Goal: Obtain resource: Download file/media

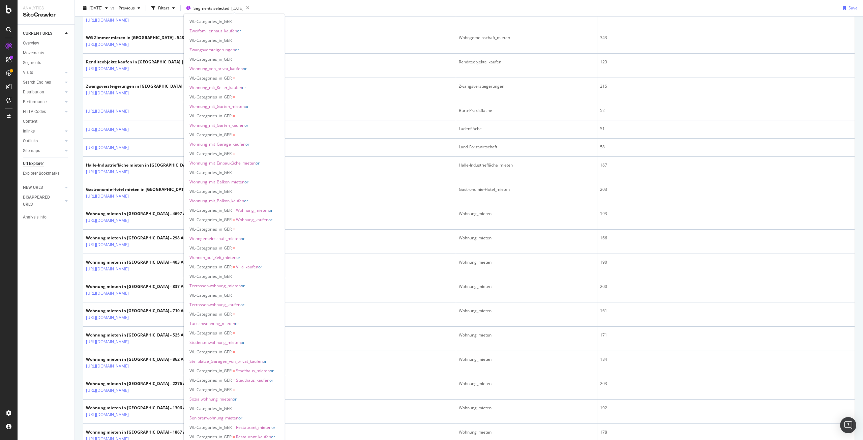
scroll to position [270, 0]
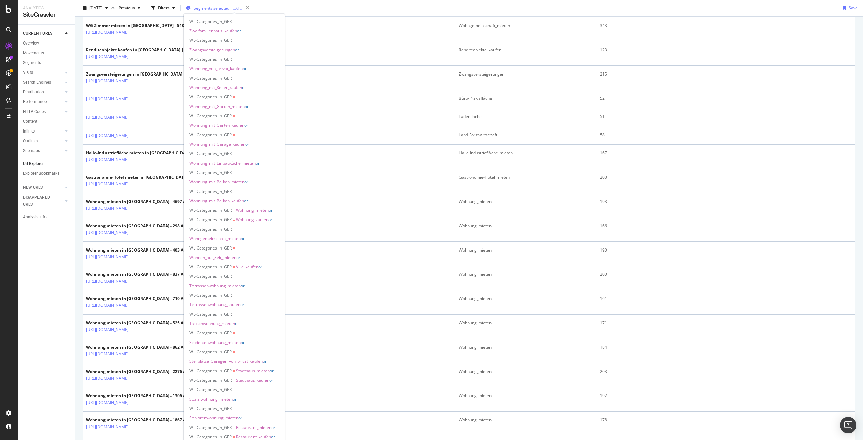
click at [229, 9] on span "Segments selected" at bounding box center [211, 8] width 36 height 6
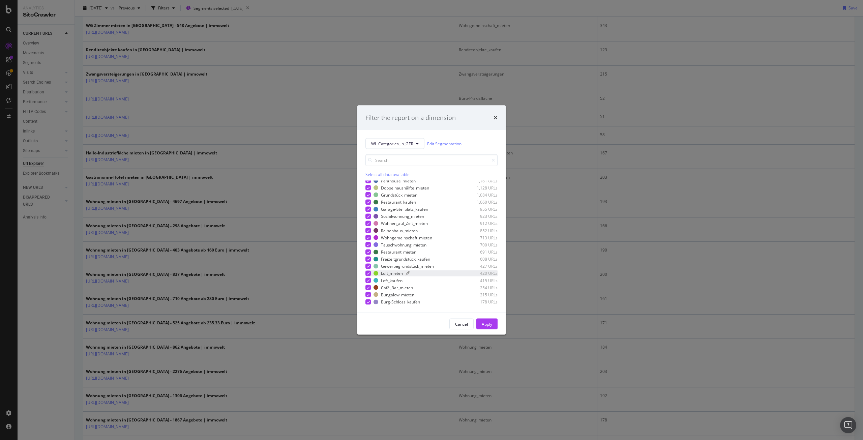
scroll to position [680, 0]
click at [420, 367] on div "Filter the report on a dimension WL-Categories_in_GER Edit Segmentation Select …" at bounding box center [431, 220] width 863 height 440
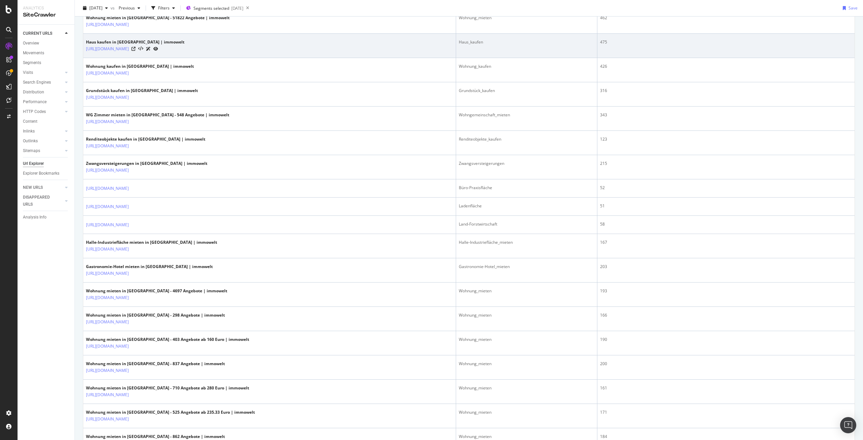
scroll to position [0, 0]
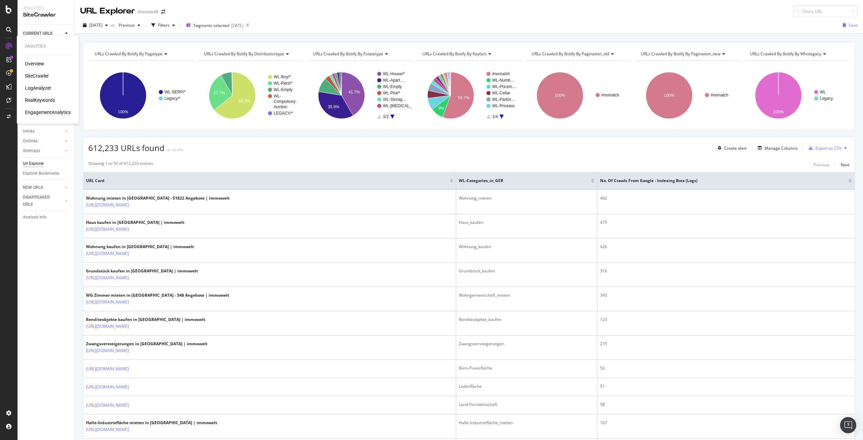
click at [38, 99] on div "RealKeywords" at bounding box center [40, 100] width 30 height 7
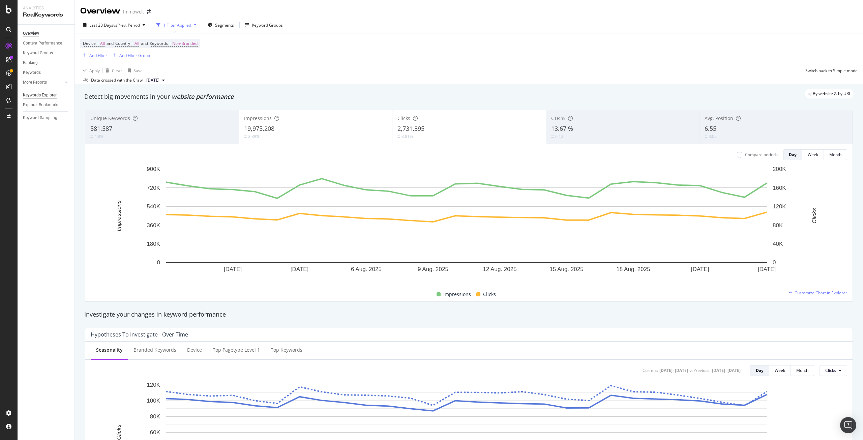
click at [37, 94] on div "Keywords Explorer" at bounding box center [40, 95] width 34 height 7
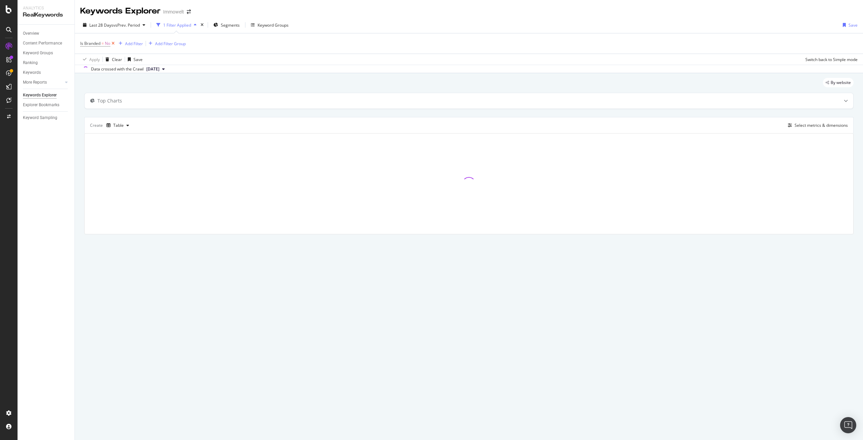
click at [114, 44] on icon at bounding box center [113, 43] width 6 height 7
click at [813, 126] on div "Select metrics & dimensions" at bounding box center [820, 124] width 53 height 6
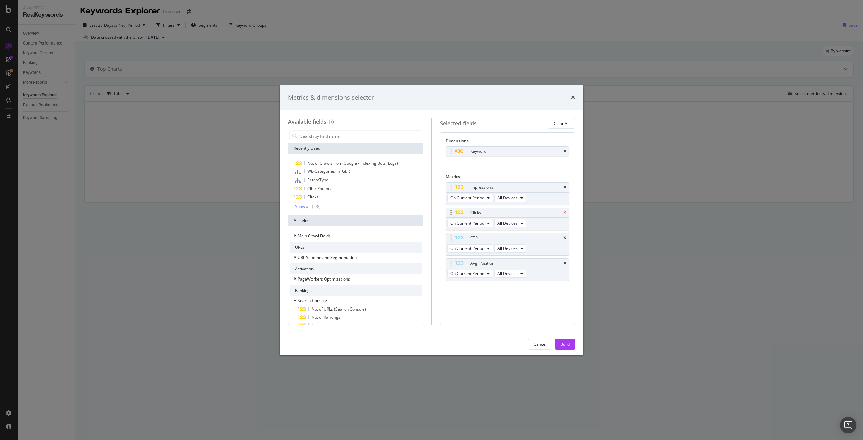
click at [563, 185] on icon "times" at bounding box center [564, 187] width 3 height 4
click at [566, 211] on icon "times" at bounding box center [564, 213] width 3 height 4
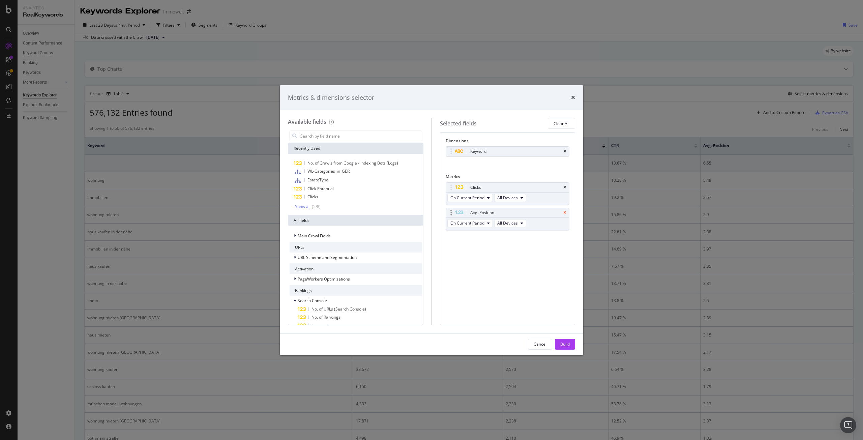
click at [566, 212] on icon "times" at bounding box center [564, 213] width 3 height 4
click at [566, 150] on icon "times" at bounding box center [564, 151] width 3 height 4
click at [337, 169] on span "WL-Categories_in_GER" at bounding box center [328, 171] width 42 height 6
click at [498, 232] on div "Dimensions WL-Categories_in_GER You can use this field as a dimension Metrics C…" at bounding box center [507, 228] width 135 height 192
click at [340, 187] on div "Click Potential" at bounding box center [355, 189] width 132 height 8
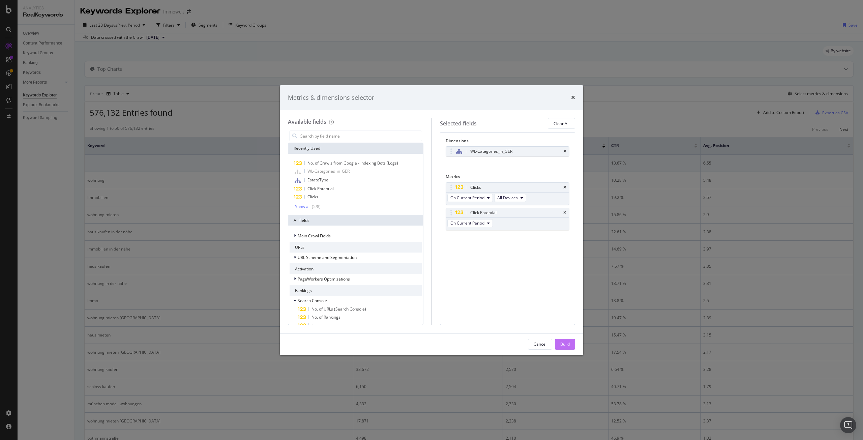
click at [567, 342] on div "Build" at bounding box center [564, 344] width 9 height 6
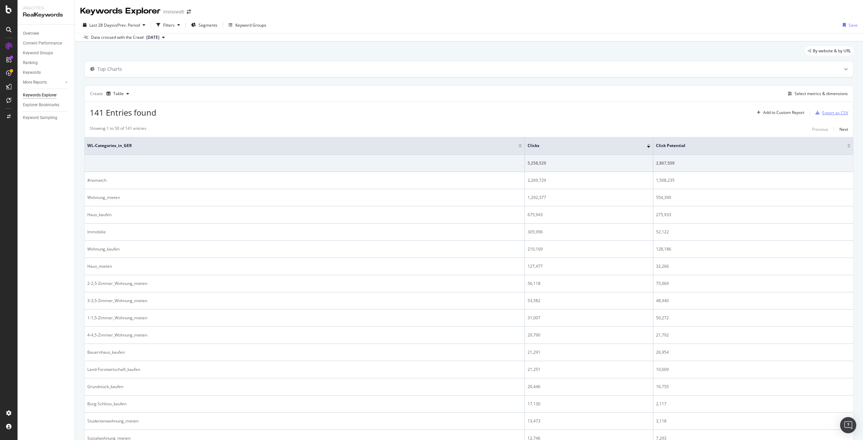
click at [835, 115] on div "Export as CSV" at bounding box center [835, 113] width 26 height 6
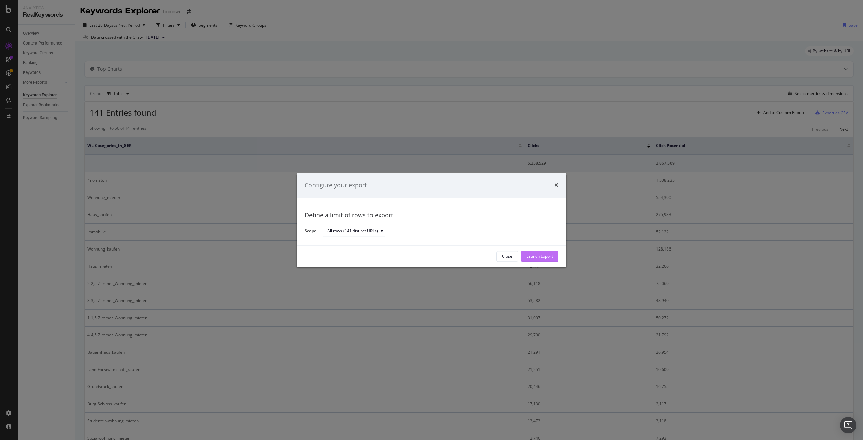
click at [542, 255] on div "Launch Export" at bounding box center [539, 256] width 27 height 6
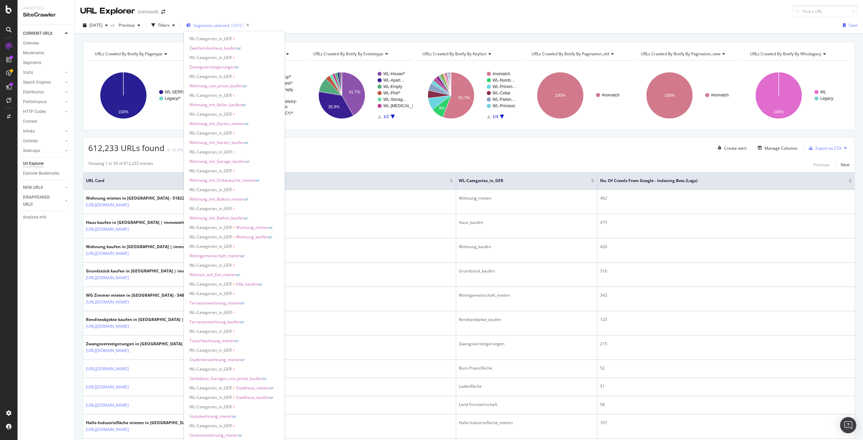
click at [227, 26] on span "Segments selected" at bounding box center [211, 26] width 36 height 6
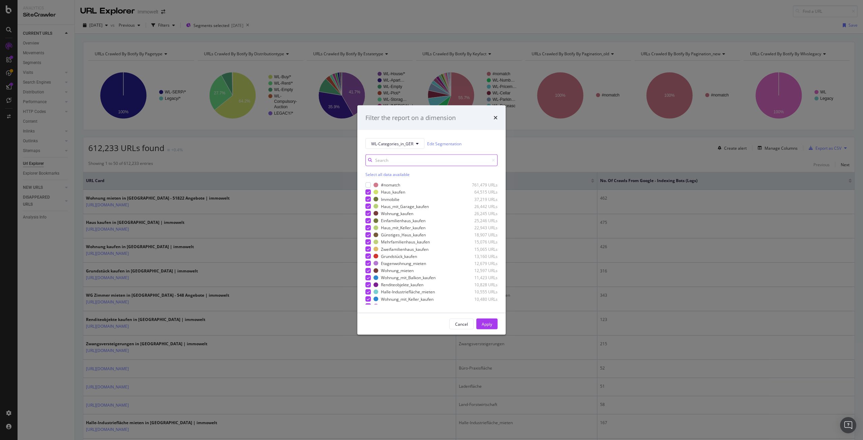
click at [414, 157] on input "modal" at bounding box center [431, 160] width 132 height 12
paste input "1-1,5-Zimmer_Wohnung"
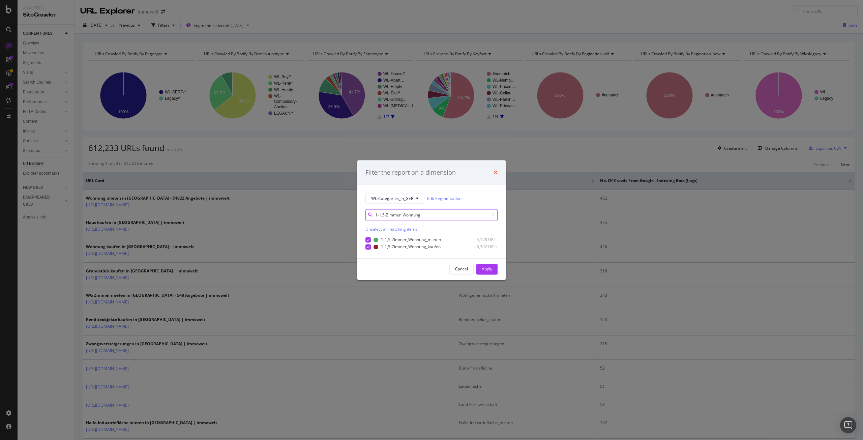
type input "1-1,5-Zimmer_Wohnung"
click at [496, 174] on icon "times" at bounding box center [495, 172] width 4 height 5
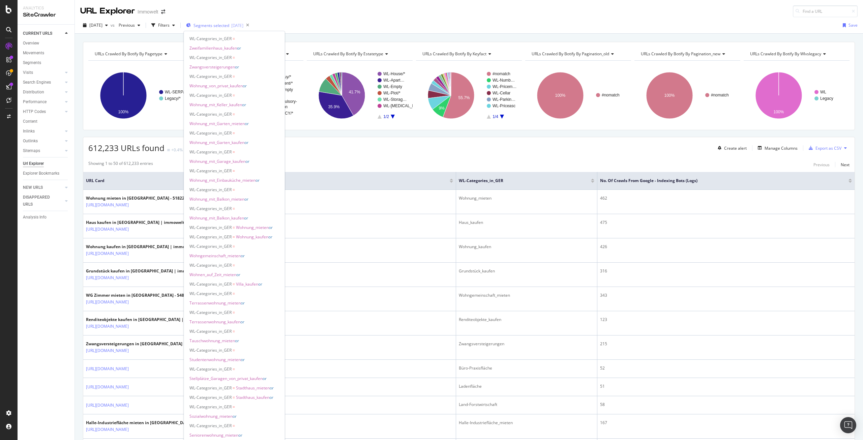
click at [224, 26] on span "Segments selected" at bounding box center [211, 26] width 36 height 6
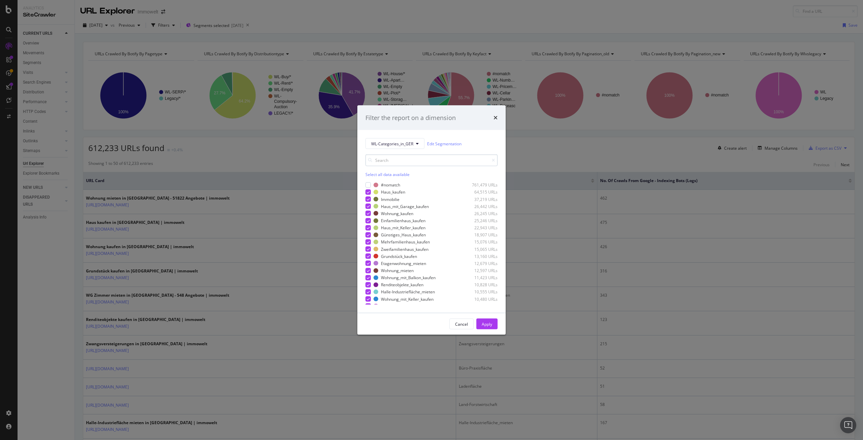
click at [397, 157] on input "modal" at bounding box center [431, 160] width 132 height 12
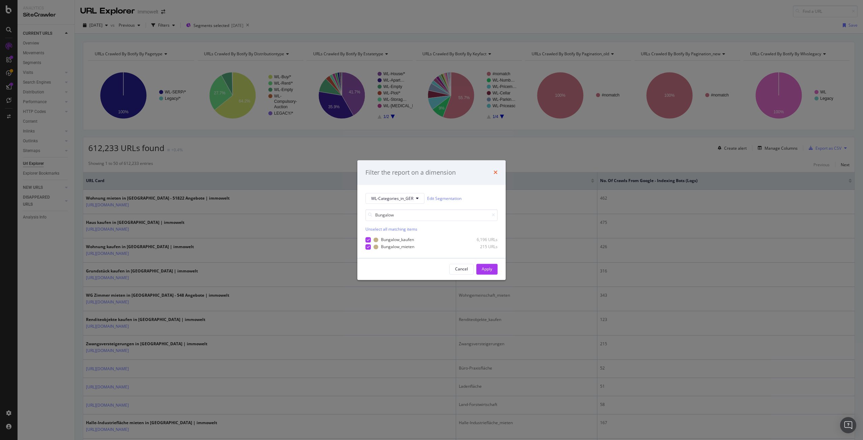
type input "Bungalow"
click at [496, 172] on icon "times" at bounding box center [495, 172] width 4 height 5
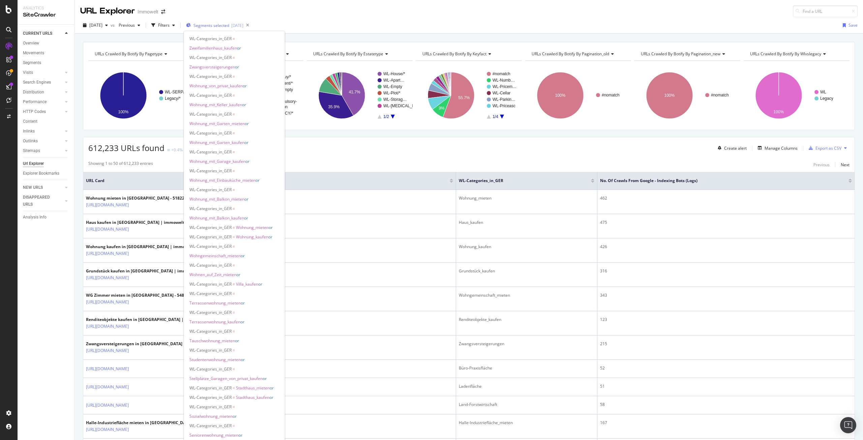
click at [219, 25] on span "Segments selected" at bounding box center [211, 26] width 36 height 6
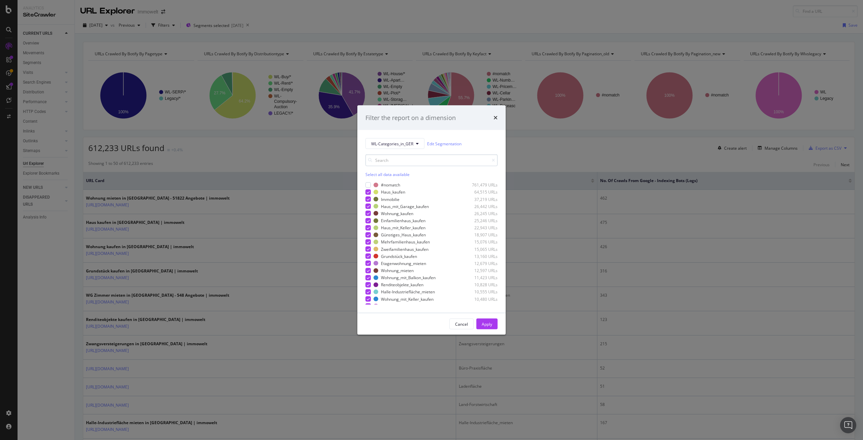
click at [417, 155] on input "modal" at bounding box center [431, 160] width 132 height 12
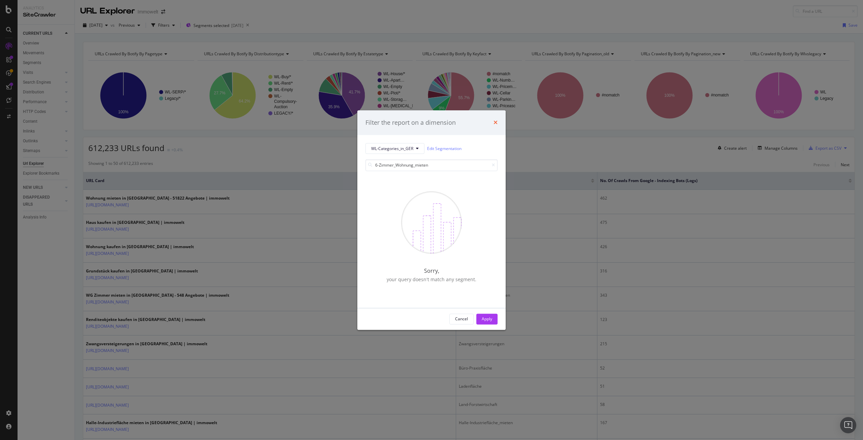
type input "6-Zimmer_Wohnung_mieten"
click at [496, 122] on icon "times" at bounding box center [495, 122] width 4 height 5
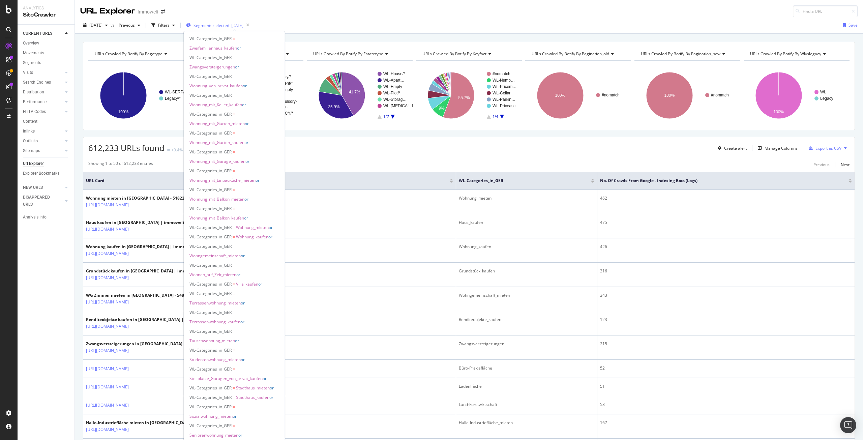
click at [225, 25] on span "Segments selected" at bounding box center [211, 26] width 36 height 6
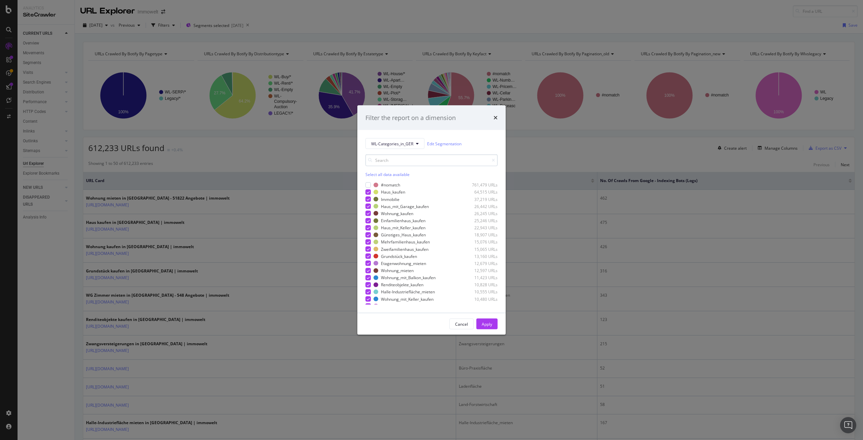
click at [400, 159] on input "modal" at bounding box center [431, 160] width 132 height 12
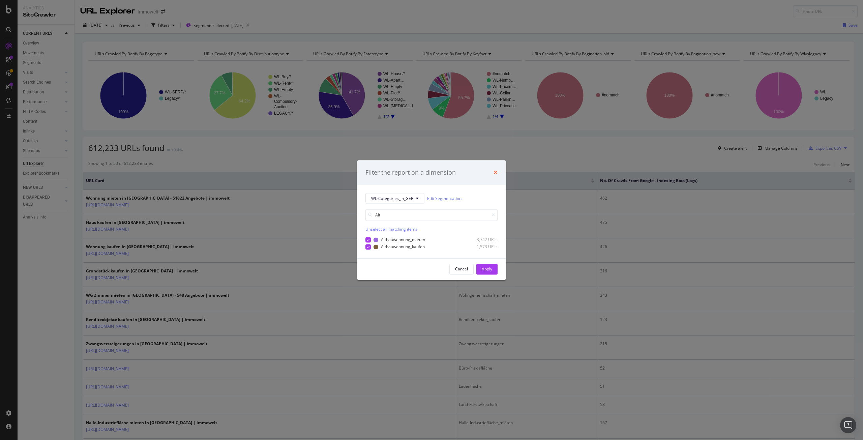
type input "Alt"
click at [496, 172] on icon "times" at bounding box center [495, 172] width 4 height 5
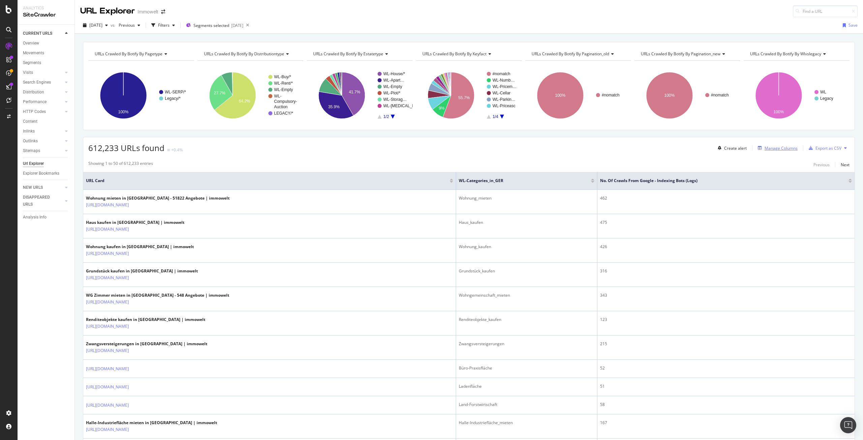
click at [768, 147] on div "Manage Columns" at bounding box center [780, 148] width 33 height 6
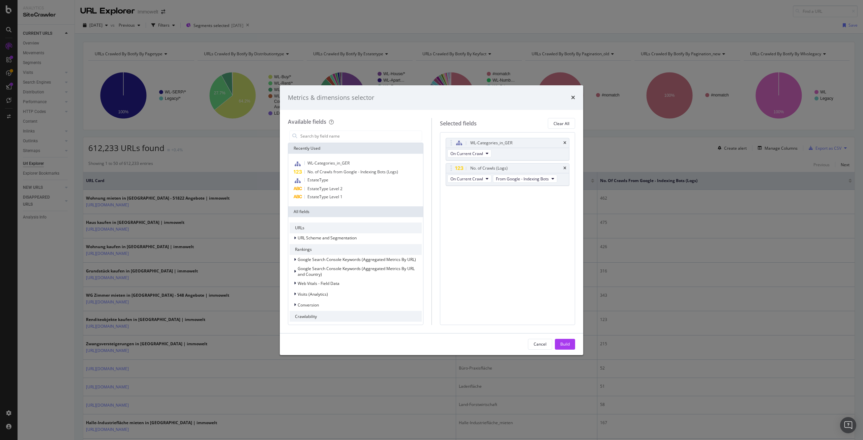
click at [687, 169] on div "Metrics & dimensions selector Available fields Recently Used WL-Categories_in_G…" at bounding box center [431, 220] width 863 height 440
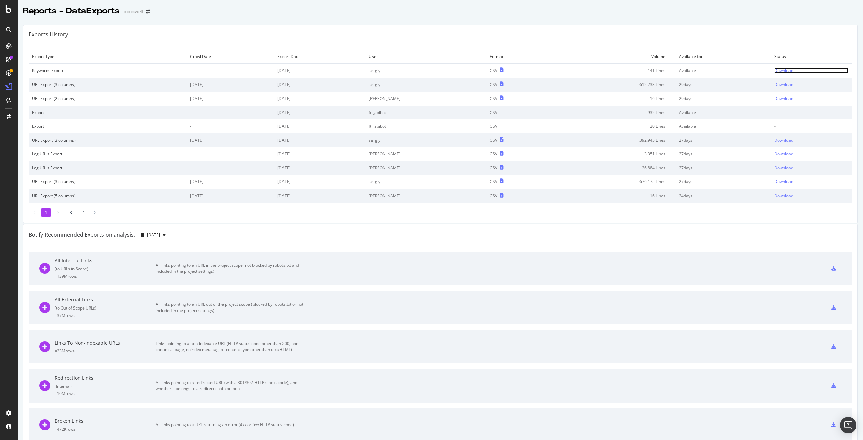
click at [777, 71] on div "Download" at bounding box center [783, 71] width 19 height 6
